Goal: Task Accomplishment & Management: Use online tool/utility

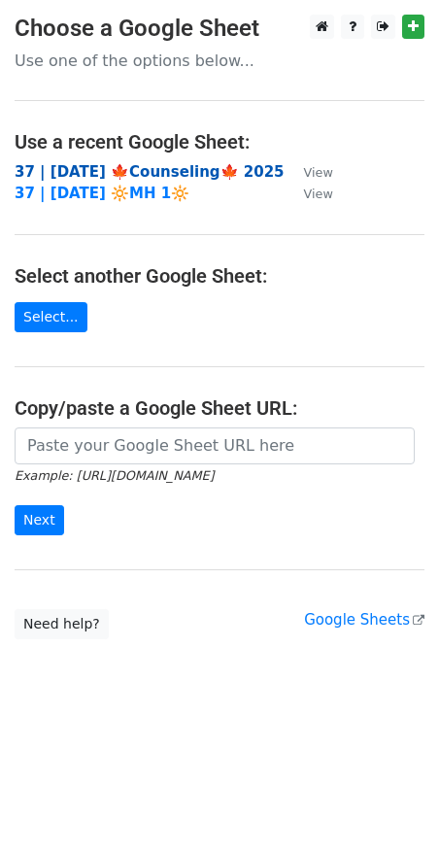
click at [179, 170] on strong "37 | [DATE] 🍁Counseling🍁 2025" at bounding box center [150, 171] width 270 height 17
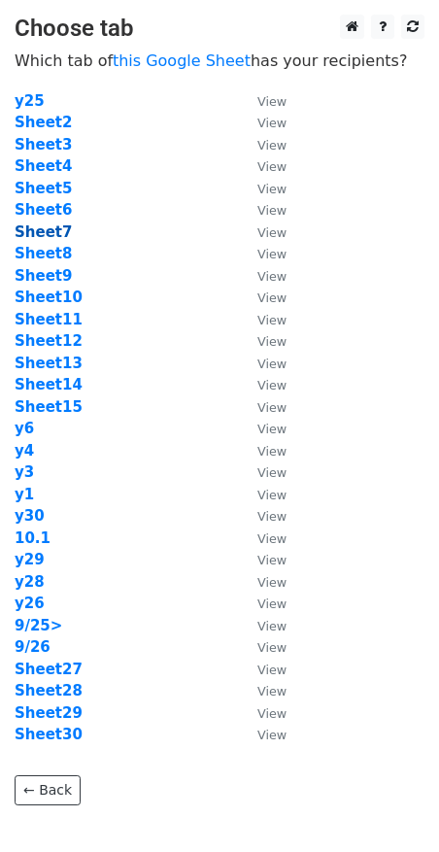
click at [42, 236] on strong "Sheet7" at bounding box center [43, 232] width 57 height 17
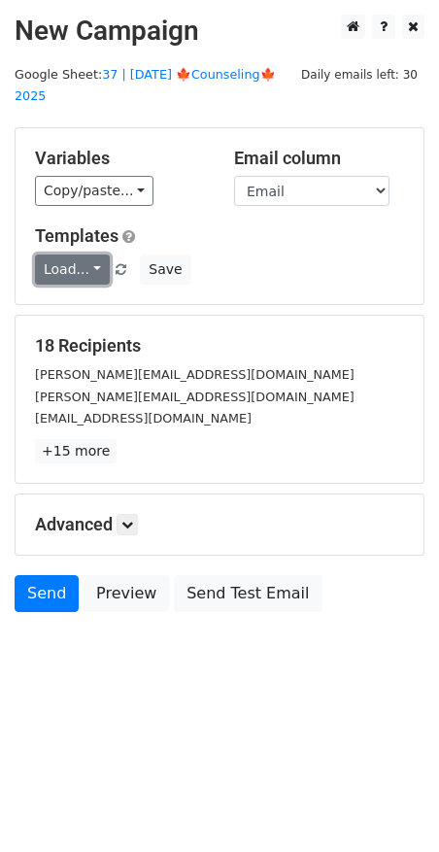
click at [72, 255] on link "Load..." at bounding box center [72, 270] width 75 height 30
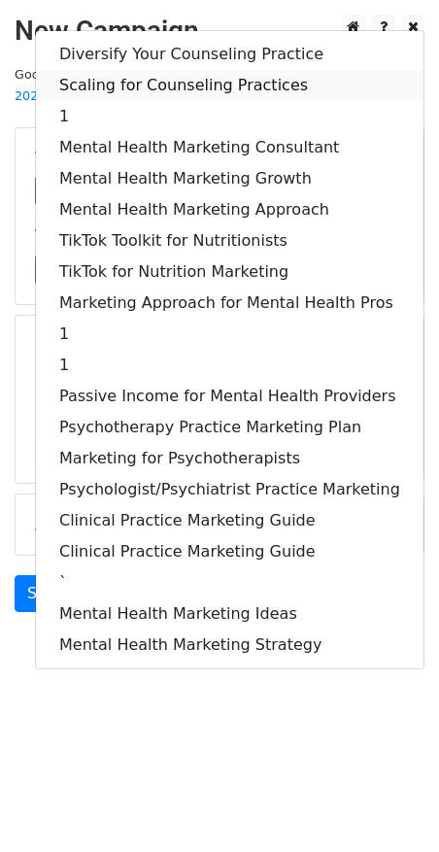
click at [171, 70] on link "Scaling for Counseling Practices" at bounding box center [230, 85] width 388 height 31
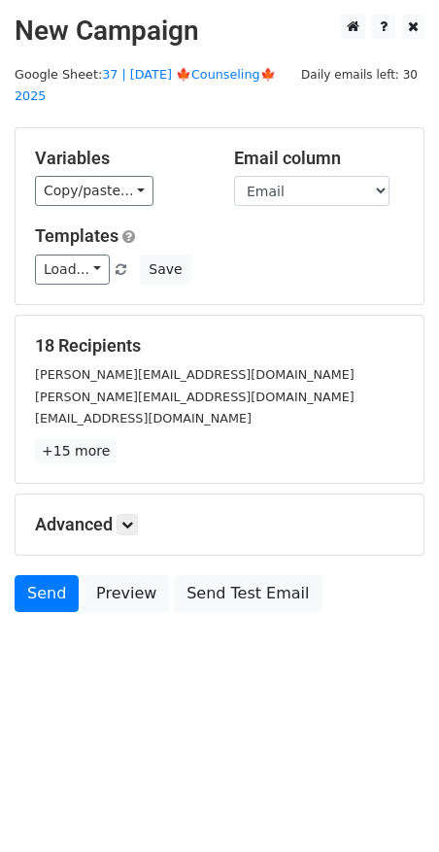
click at [128, 512] on div "Advanced Tracking Track Opens UTM Codes Track Clicks Filters Only include sprea…" at bounding box center [220, 525] width 408 height 60
click at [133, 514] on link at bounding box center [127, 524] width 21 height 21
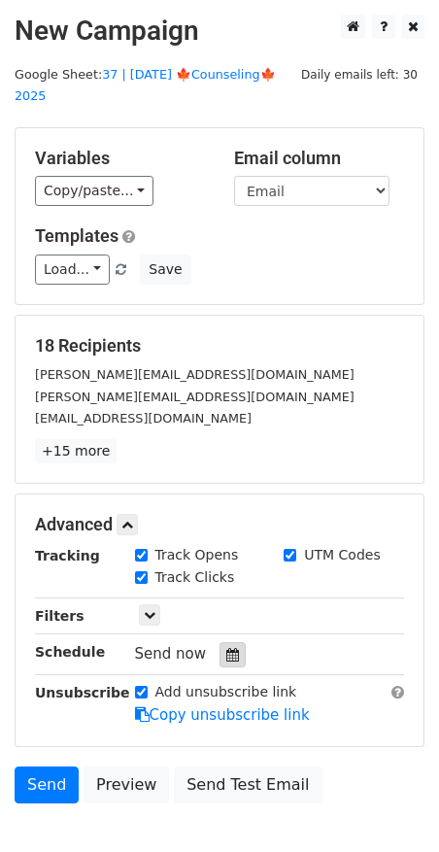
click at [226, 648] on icon at bounding box center [232, 655] width 13 height 14
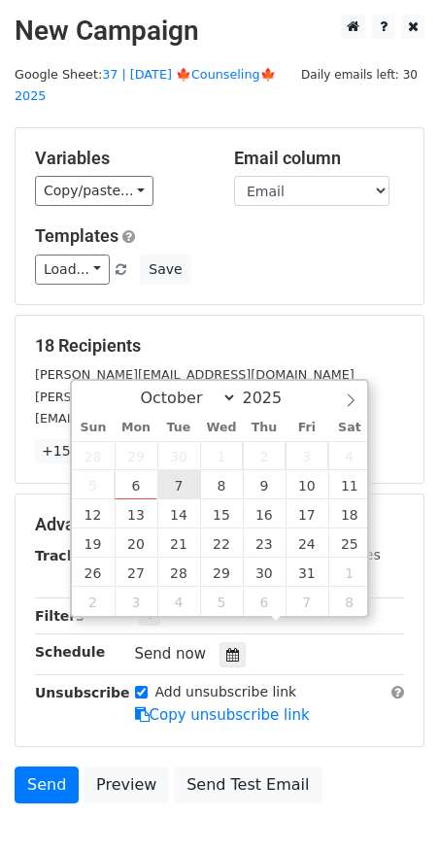
type input "2025-10-07 12:00"
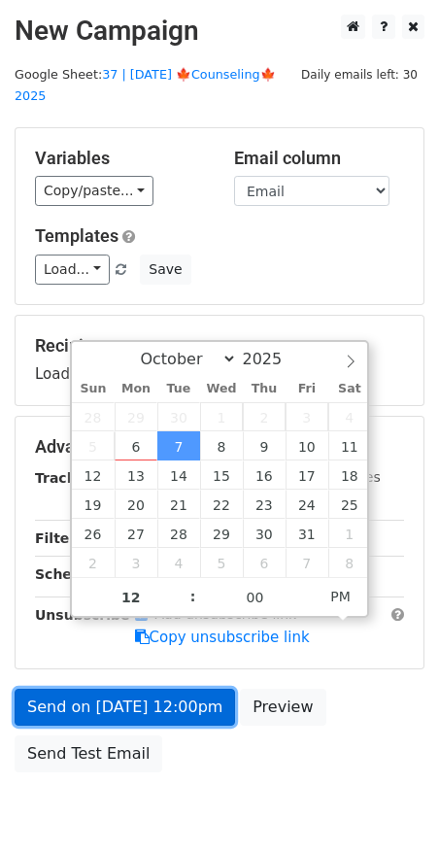
click at [167, 689] on link "Send on Oct 7 at 12:00pm" at bounding box center [125, 707] width 221 height 37
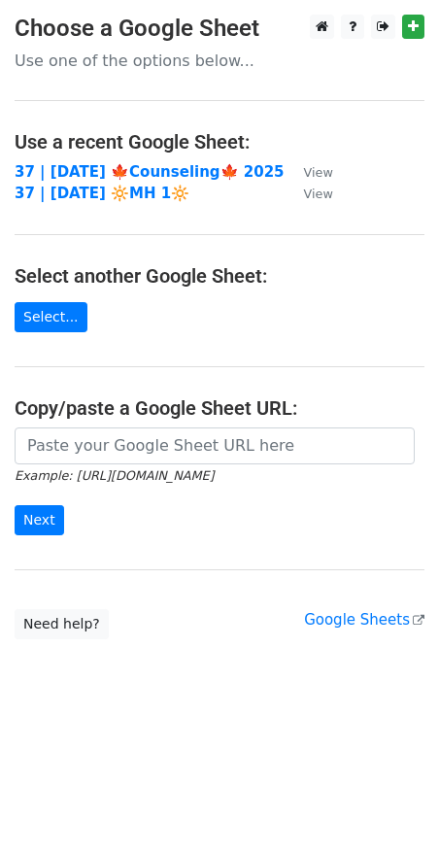
click at [127, 169] on strong "37 | [DATE] 🍁Counseling🍁 2025" at bounding box center [150, 171] width 270 height 17
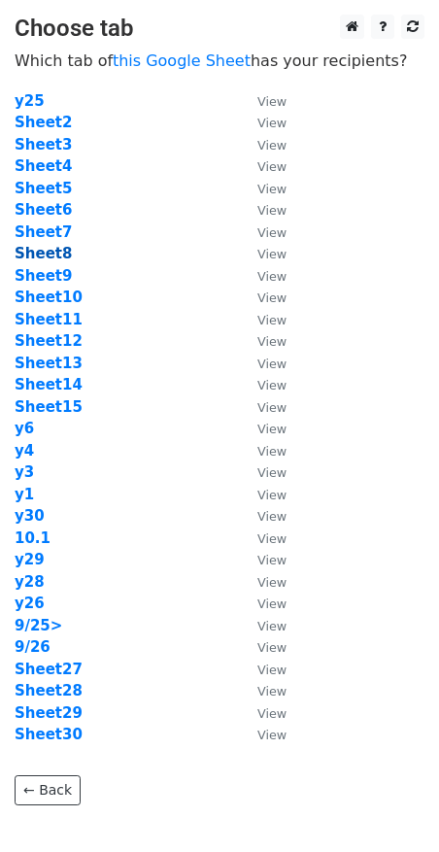
click at [52, 260] on strong "Sheet8" at bounding box center [43, 253] width 57 height 17
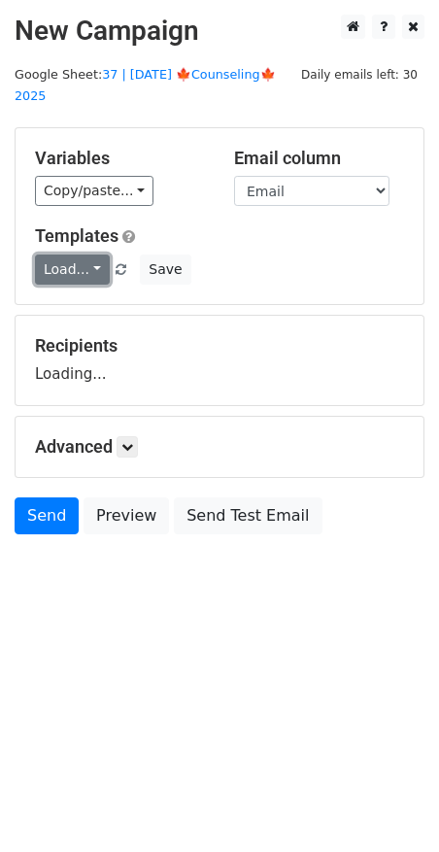
click at [85, 255] on link "Load..." at bounding box center [72, 270] width 75 height 30
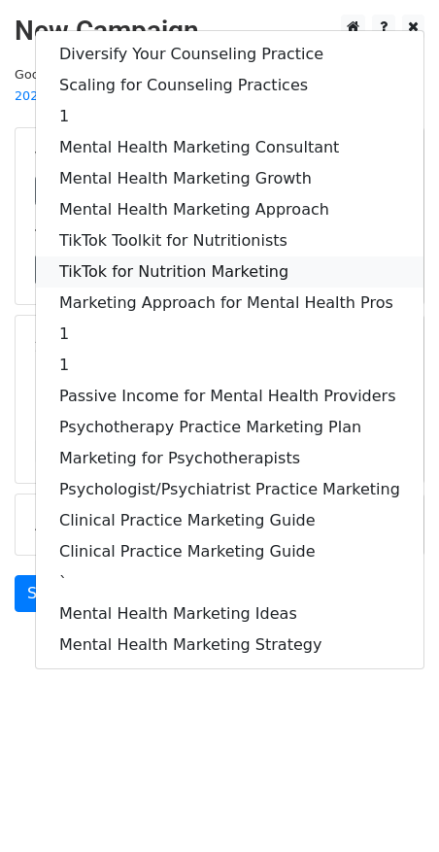
click at [85, 257] on link "TikTok for Nutrition Marketing" at bounding box center [230, 272] width 388 height 31
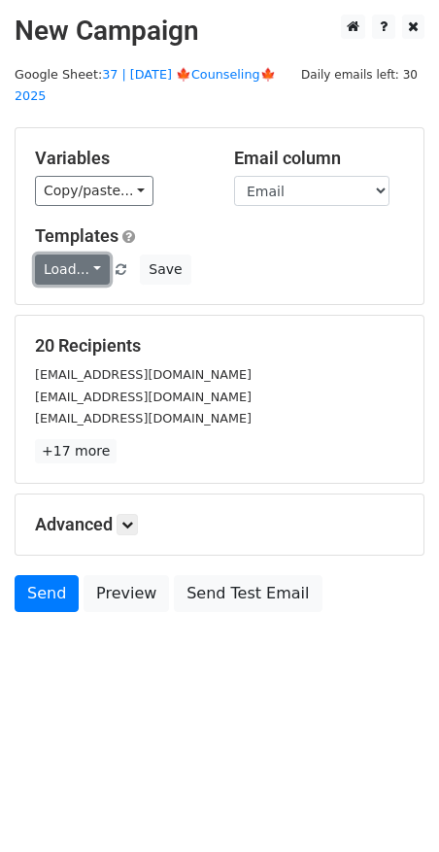
click at [85, 255] on link "Load..." at bounding box center [72, 270] width 75 height 30
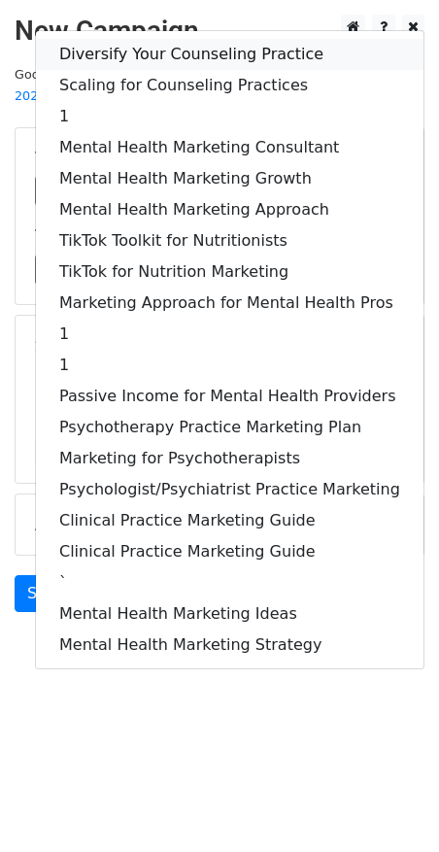
drag, startPoint x: 145, startPoint y: 23, endPoint x: 148, endPoint y: 109, distance: 85.6
click at [145, 39] on link "Diversify Your Counseling Practice" at bounding box center [230, 54] width 388 height 31
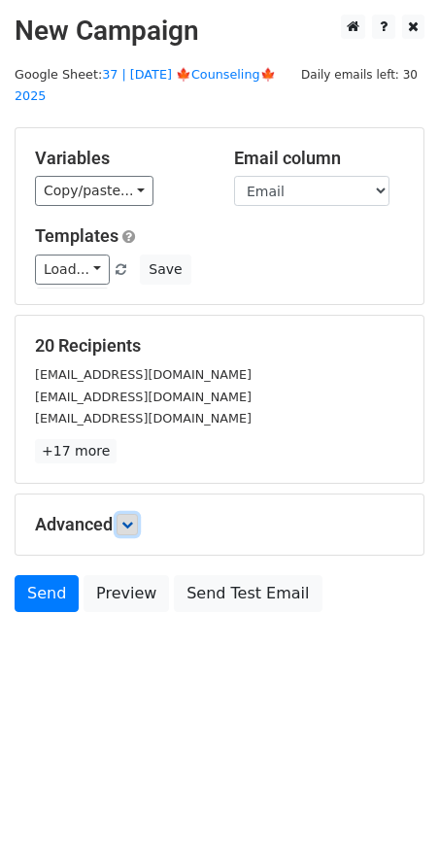
click at [138, 514] on link at bounding box center [127, 524] width 21 height 21
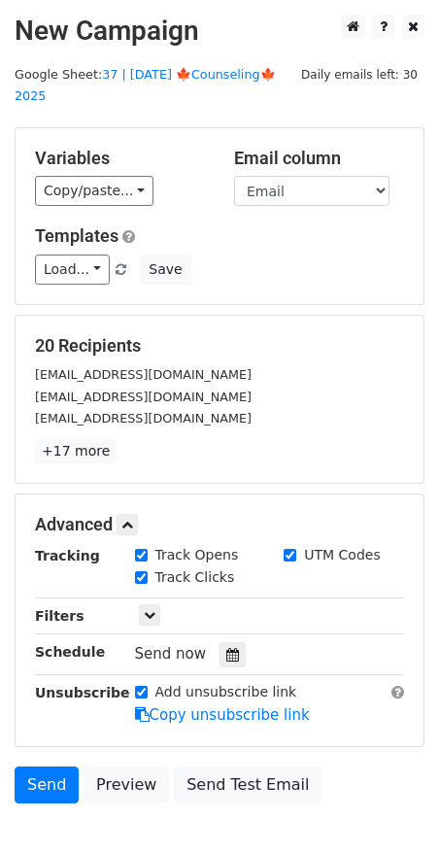
click at [221, 642] on div "Send now" at bounding box center [249, 654] width 228 height 26
click at [231, 642] on div at bounding box center [233, 654] width 26 height 25
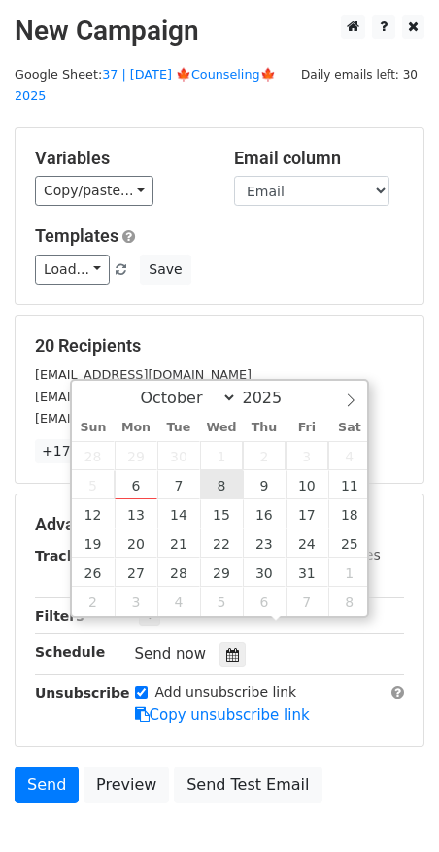
type input "2025-10-08 12:00"
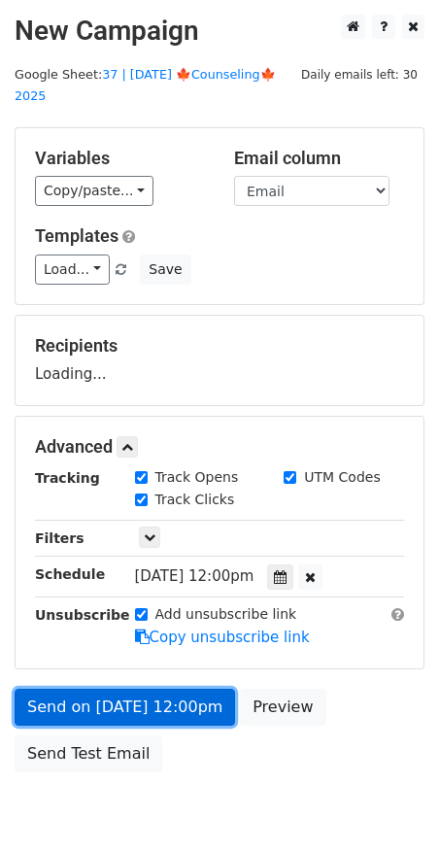
click at [163, 689] on link "Send on Oct 8 at 12:00pm" at bounding box center [125, 707] width 221 height 37
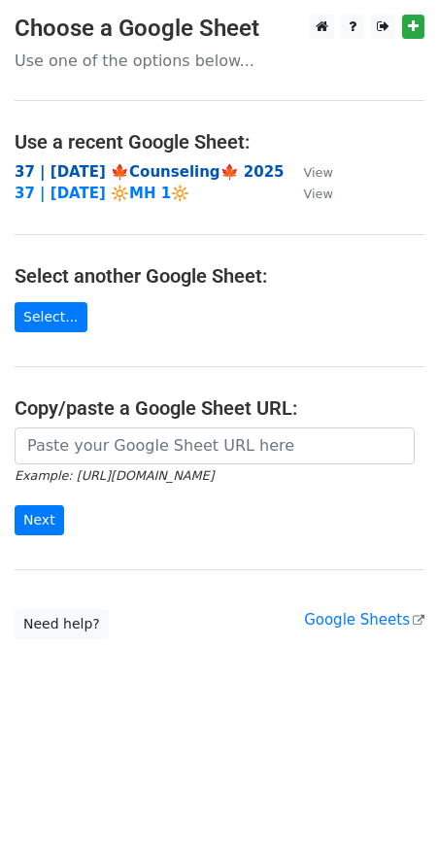
click at [145, 171] on strong "37 | [DATE] 🍁Counseling🍁 2025" at bounding box center [150, 171] width 270 height 17
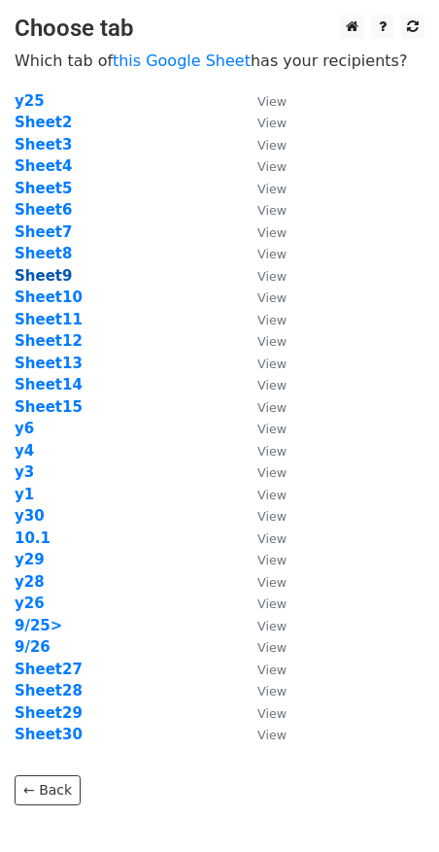
click at [47, 276] on strong "Sheet9" at bounding box center [43, 275] width 57 height 17
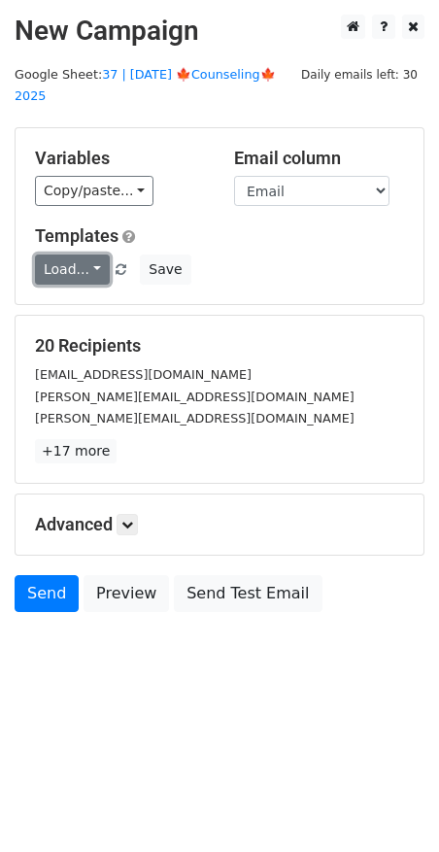
click at [63, 255] on link "Load..." at bounding box center [72, 270] width 75 height 30
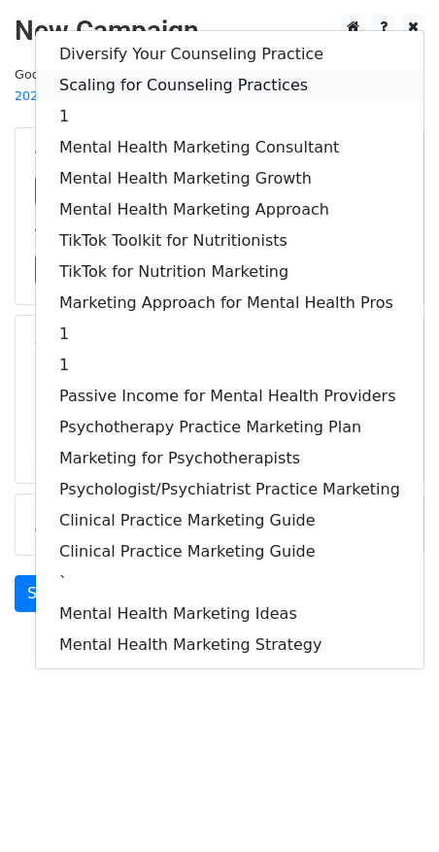
click at [139, 70] on link "Scaling for Counseling Practices" at bounding box center [230, 85] width 388 height 31
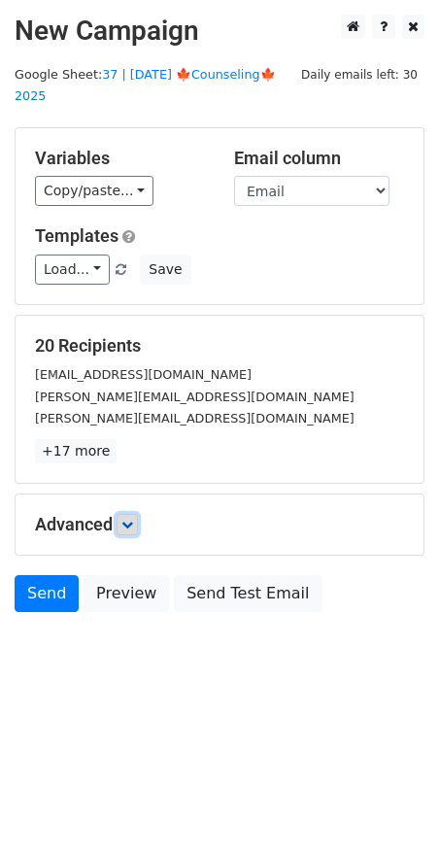
click at [132, 519] on icon at bounding box center [127, 525] width 12 height 12
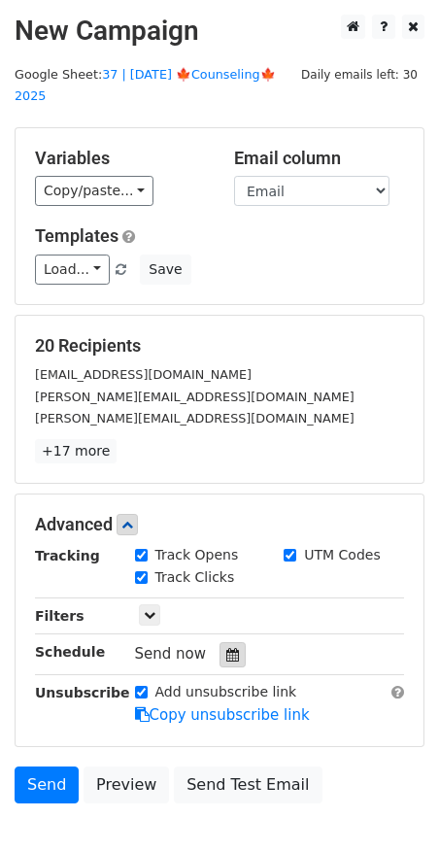
click at [228, 648] on icon at bounding box center [232, 655] width 13 height 14
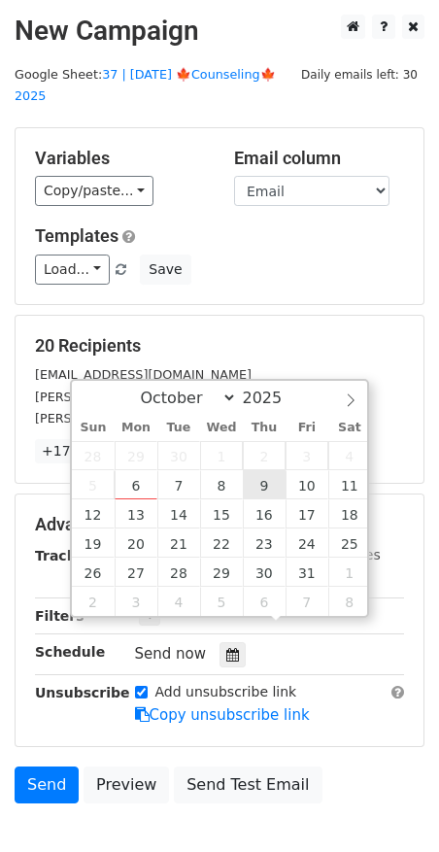
type input "2025-10-09 12:00"
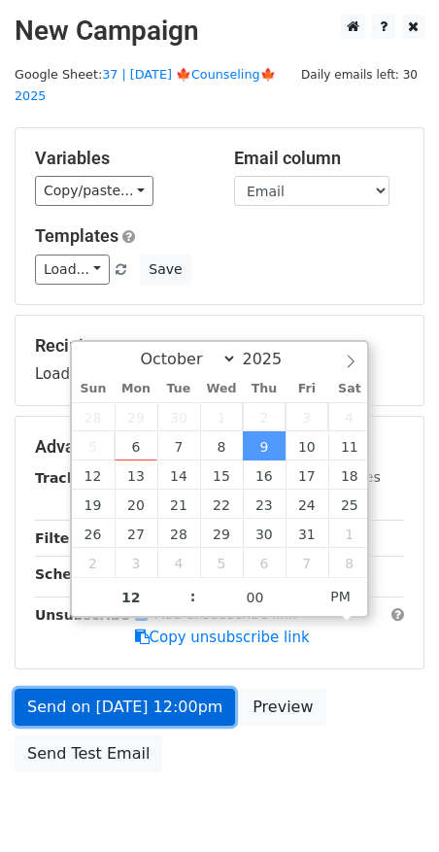
click at [182, 689] on link "Send on Oct 9 at 12:00pm" at bounding box center [125, 707] width 221 height 37
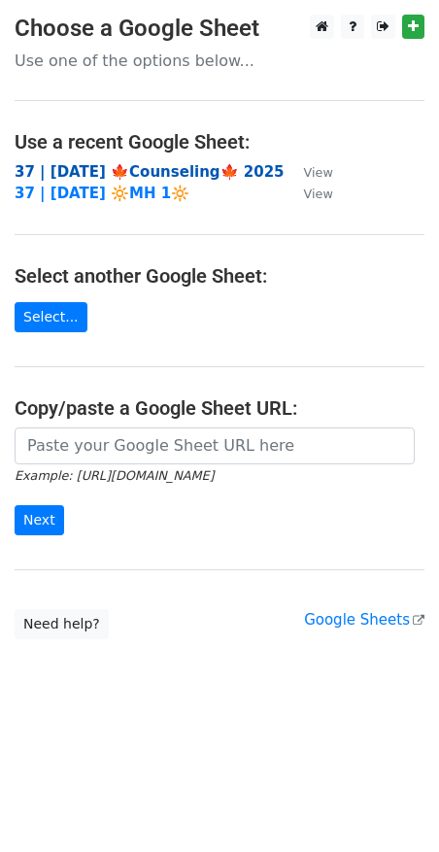
click at [109, 175] on strong "37 | [DATE] 🍁Counseling🍁 2025" at bounding box center [150, 171] width 270 height 17
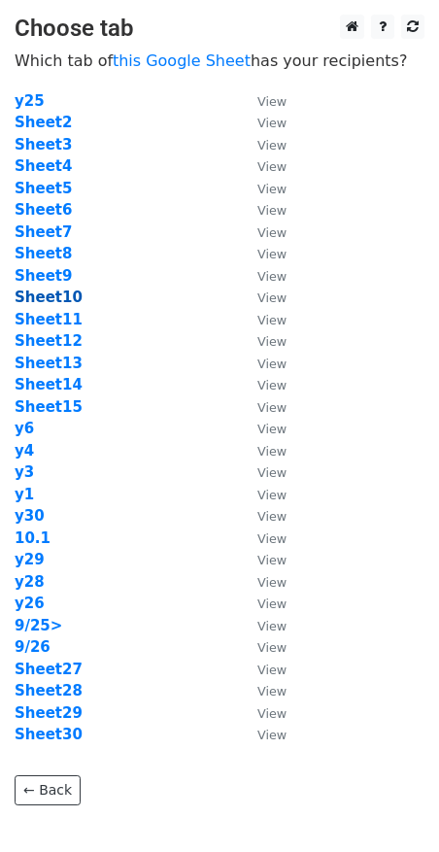
click at [37, 299] on strong "Sheet10" at bounding box center [49, 297] width 68 height 17
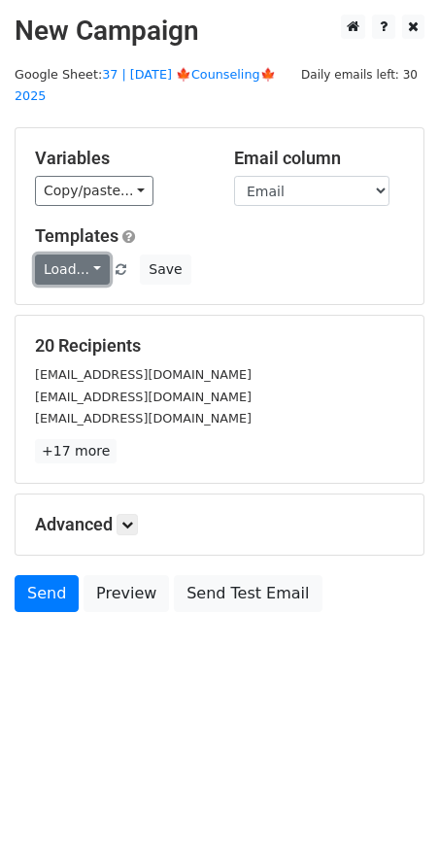
click at [62, 255] on link "Load..." at bounding box center [72, 270] width 75 height 30
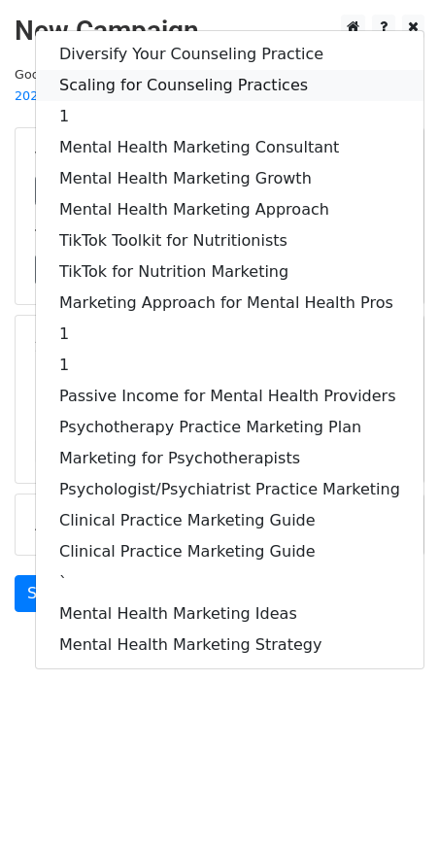
click at [168, 70] on link "Scaling for Counseling Practices" at bounding box center [230, 85] width 388 height 31
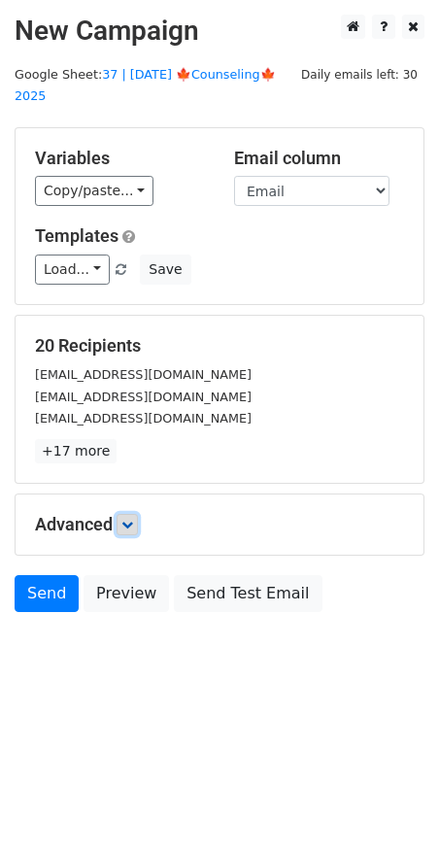
click at [127, 519] on icon at bounding box center [127, 525] width 12 height 12
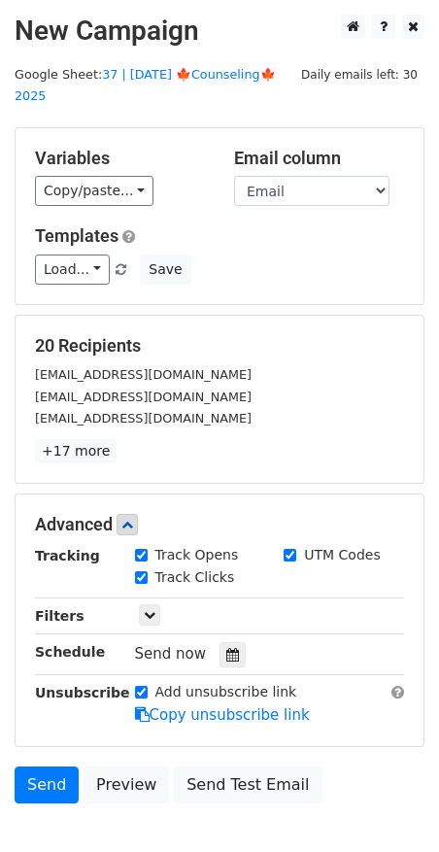
click at [226, 648] on icon at bounding box center [232, 655] width 13 height 14
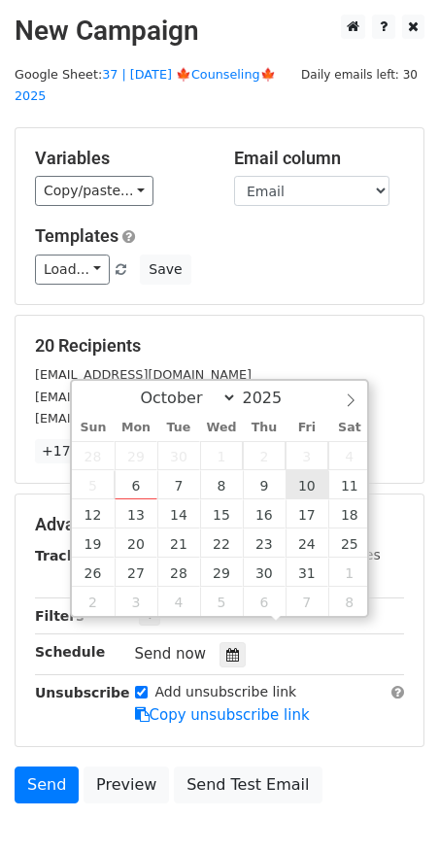
type input "2025-10-10 12:00"
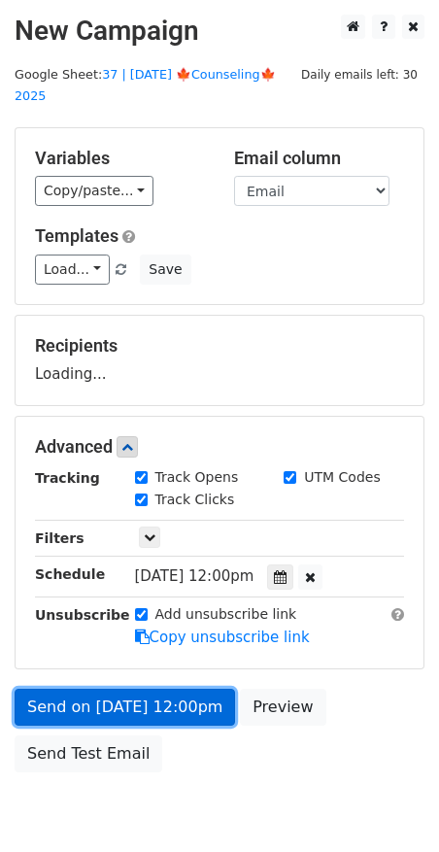
click at [183, 689] on link "Send on Oct 10 at 12:00pm" at bounding box center [125, 707] width 221 height 37
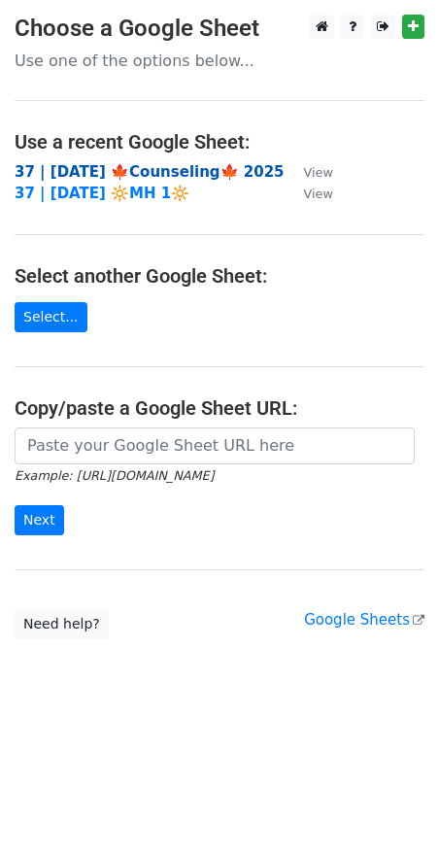
click at [99, 177] on strong "37 | [DATE] 🍁Counseling🍁 2025" at bounding box center [150, 171] width 270 height 17
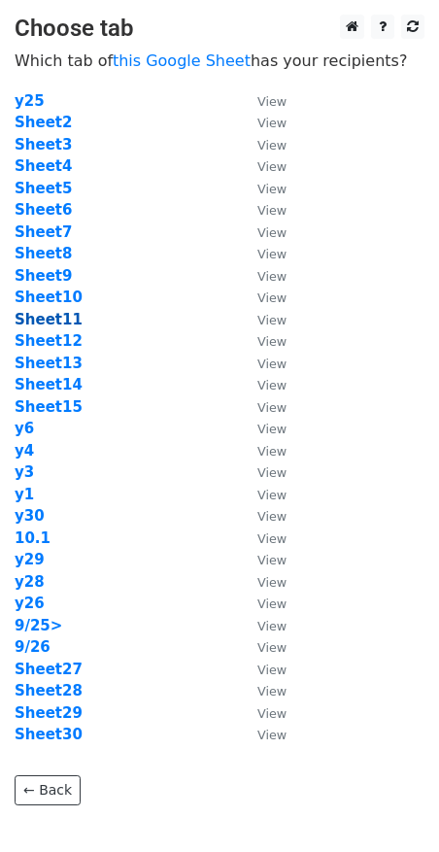
click at [52, 314] on strong "Sheet11" at bounding box center [49, 319] width 68 height 17
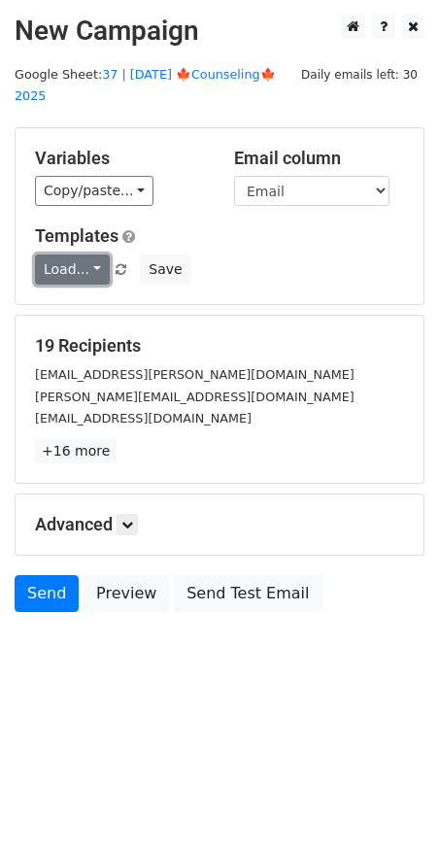
click at [62, 256] on link "Load..." at bounding box center [72, 270] width 75 height 30
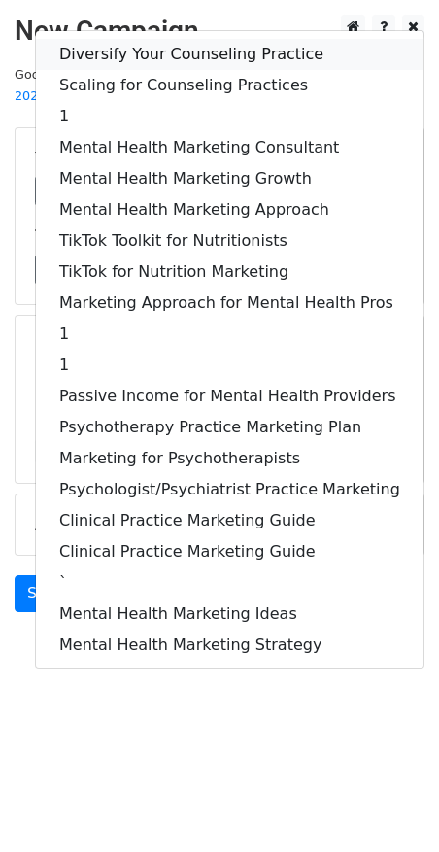
click at [144, 39] on link "Diversify Your Counseling Practice" at bounding box center [230, 54] width 388 height 31
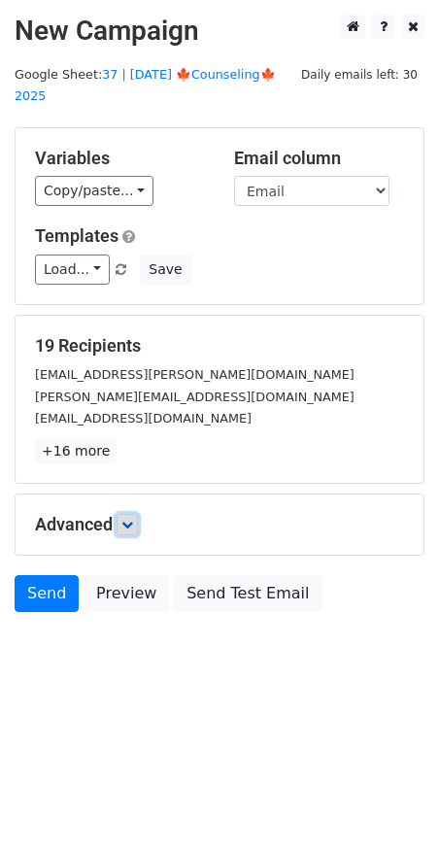
click at [124, 514] on link at bounding box center [127, 524] width 21 height 21
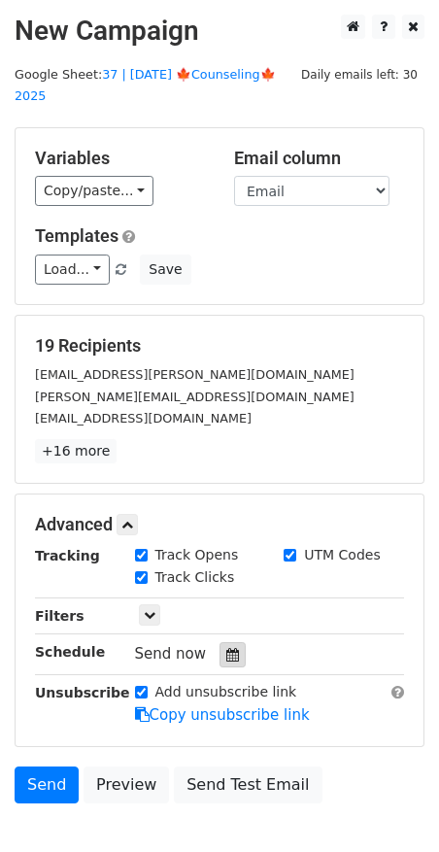
click at [231, 642] on div at bounding box center [233, 654] width 26 height 25
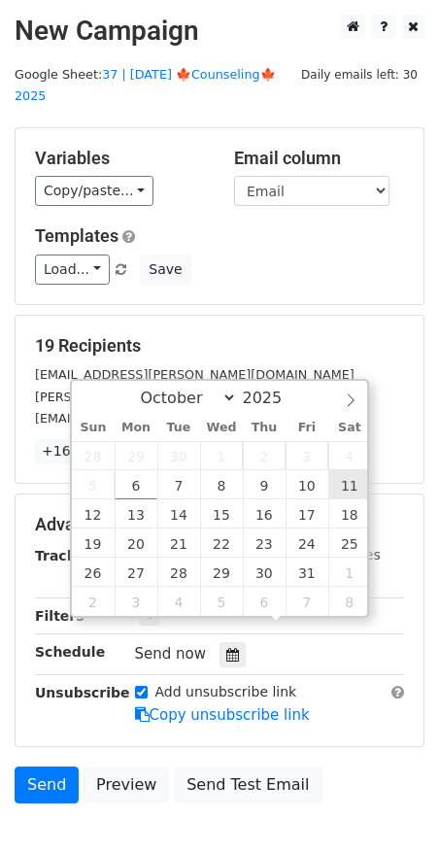
type input "[DATE] 12:00"
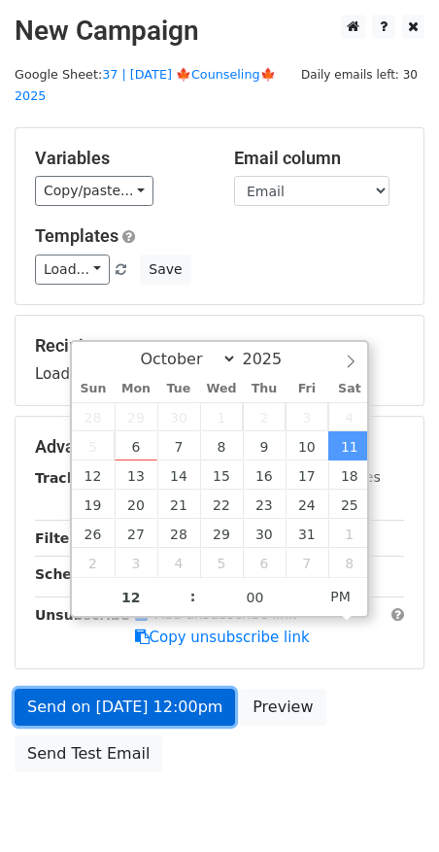
click at [179, 689] on link "Send on [DATE] 12:00pm" at bounding box center [125, 707] width 221 height 37
